Goal: Information Seeking & Learning: Learn about a topic

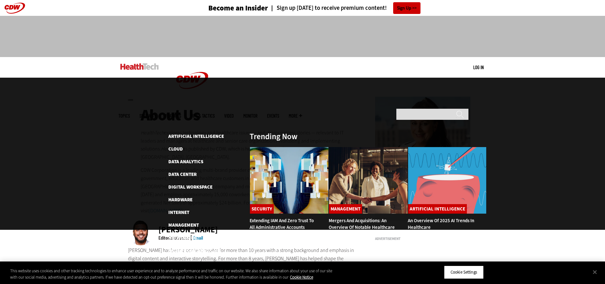
click at [130, 114] on span "Topics" at bounding box center [123, 116] width 11 height 5
click at [184, 133] on link "Artificial Intelligence" at bounding box center [196, 136] width 56 height 6
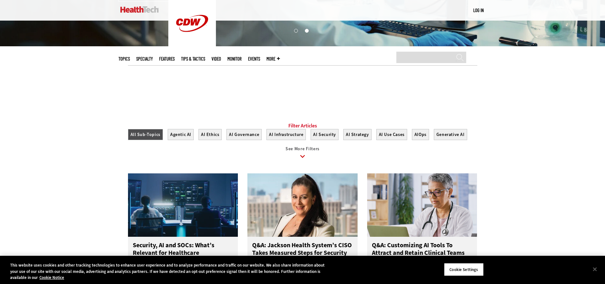
scroll to position [254, 0]
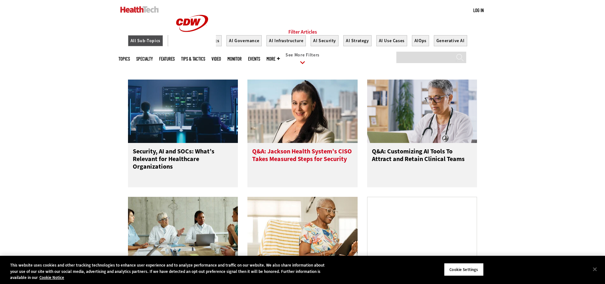
click at [295, 162] on h3 "Q&A: Jackson Health System’s CISO Takes Measured Steps for Security" at bounding box center [302, 160] width 101 height 25
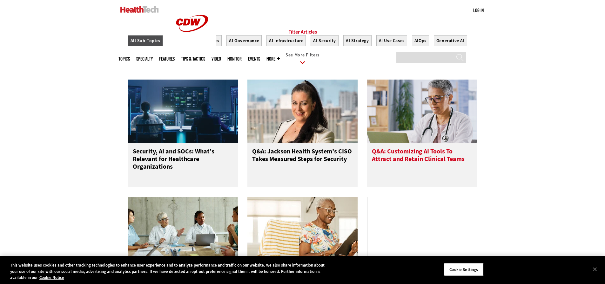
click at [429, 168] on h3 "Q&A: Customizing AI Tools To Attract and Retain Clinical Teams" at bounding box center [422, 160] width 101 height 25
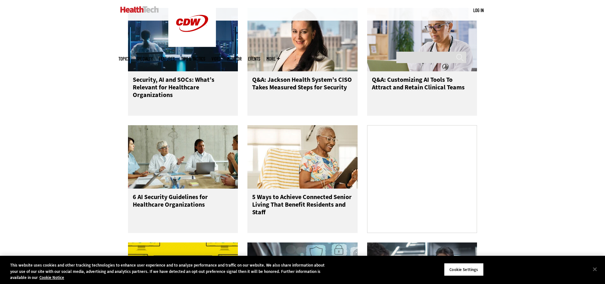
scroll to position [349, 0]
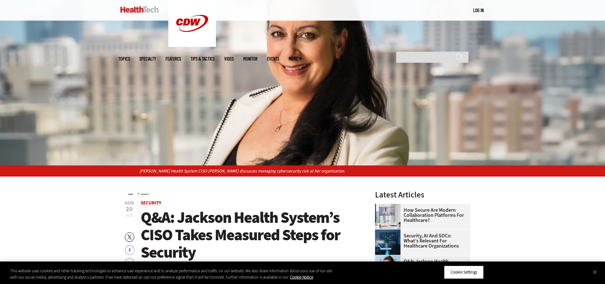
scroll to position [32, 0]
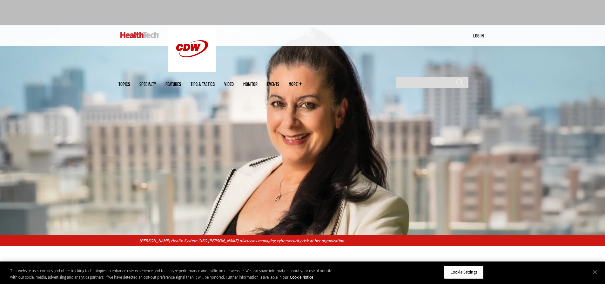
click at [130, 82] on span "Topics" at bounding box center [123, 84] width 11 height 5
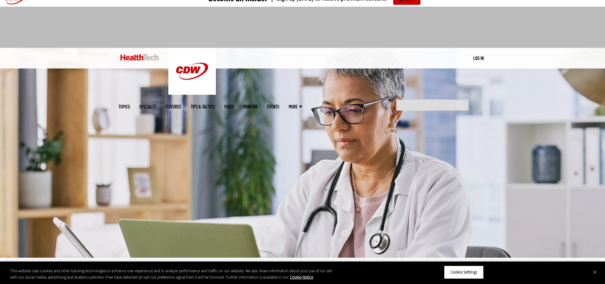
scroll to position [127, 0]
